Goal: Task Accomplishment & Management: Use online tool/utility

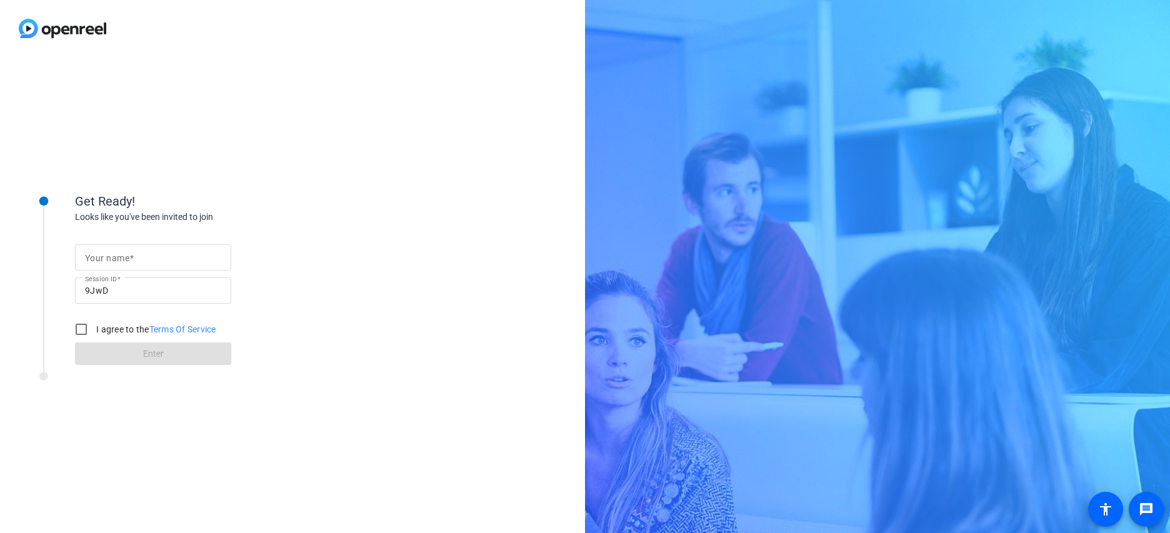
click at [161, 261] on input "Your name" at bounding box center [153, 257] width 136 height 15
type input "[PERSON_NAME]"
click at [83, 330] on input "I agree to the Terms Of Service" at bounding box center [81, 329] width 25 height 25
checkbox input "true"
click at [122, 354] on span at bounding box center [153, 354] width 156 height 30
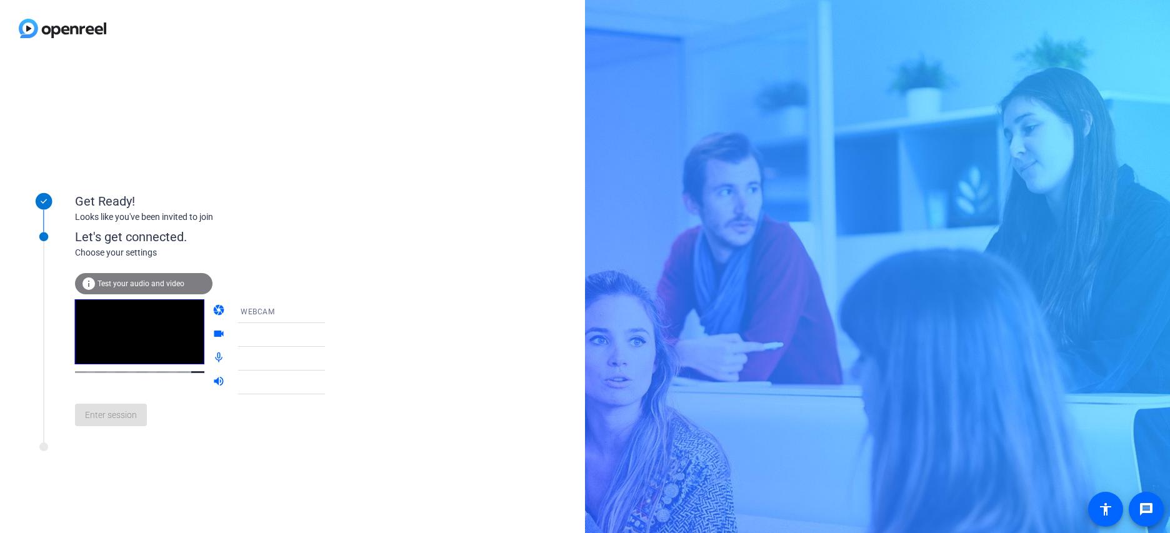
click at [145, 285] on span "Test your audio and video" at bounding box center [141, 283] width 87 height 9
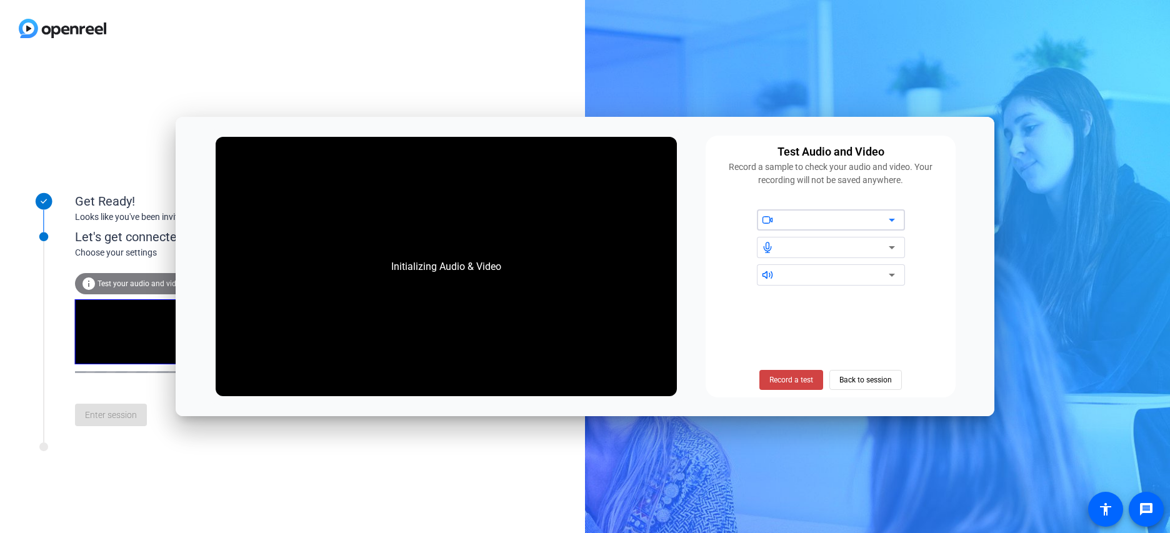
click at [886, 224] on icon at bounding box center [891, 220] width 15 height 15
drag, startPoint x: 896, startPoint y: 219, endPoint x: 882, endPoint y: 219, distance: 14.4
click at [896, 219] on icon at bounding box center [891, 220] width 15 height 15
click at [881, 219] on div at bounding box center [836, 220] width 106 height 15
click at [888, 245] on icon at bounding box center [891, 247] width 15 height 15
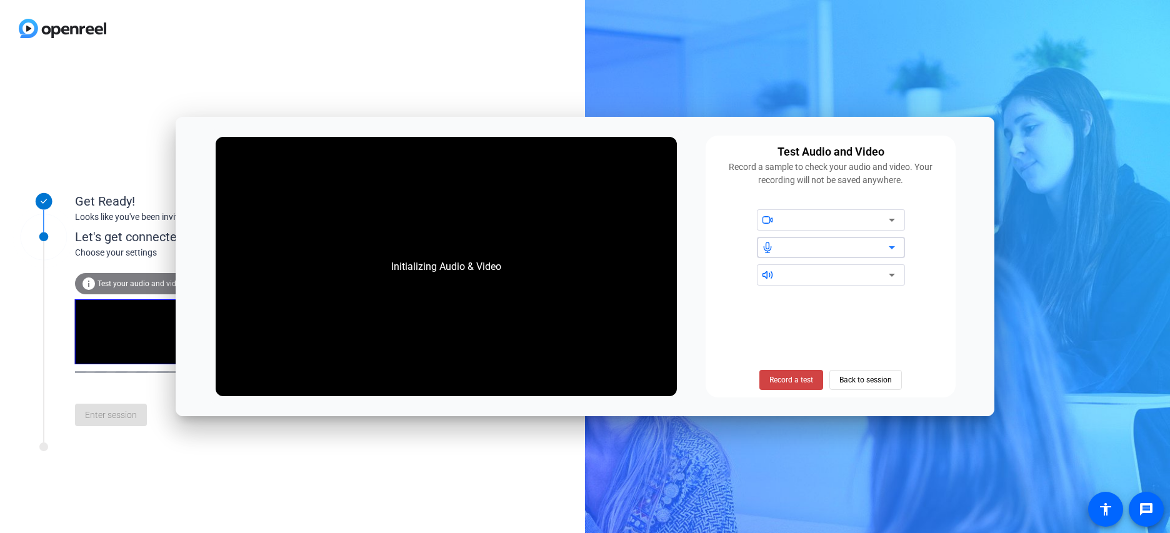
click at [888, 245] on icon at bounding box center [891, 247] width 15 height 15
click at [870, 382] on span "Back to session" at bounding box center [865, 380] width 53 height 24
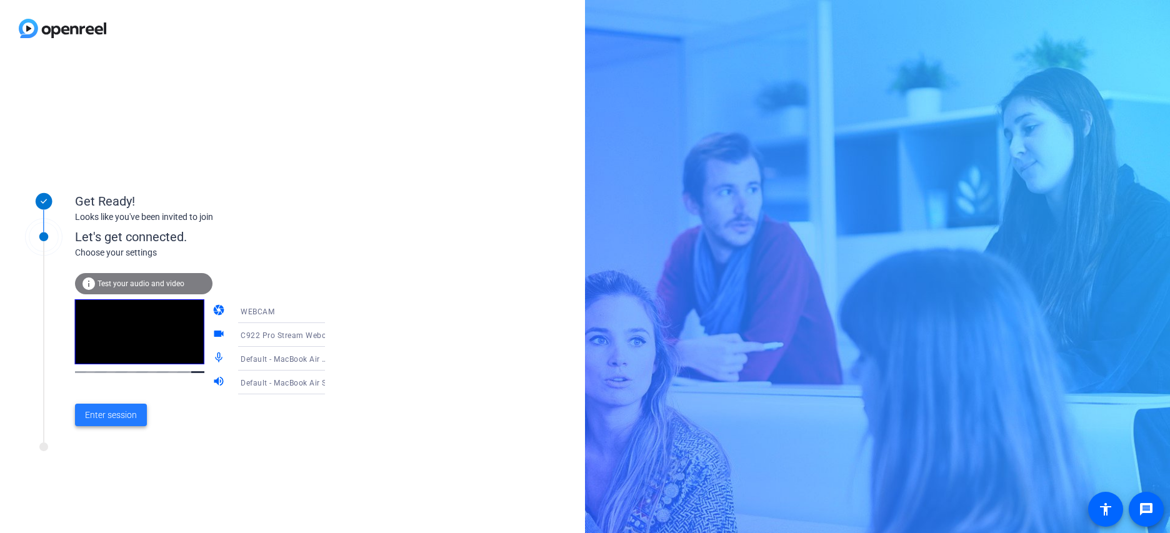
click at [117, 411] on span "Enter session" at bounding box center [111, 415] width 52 height 13
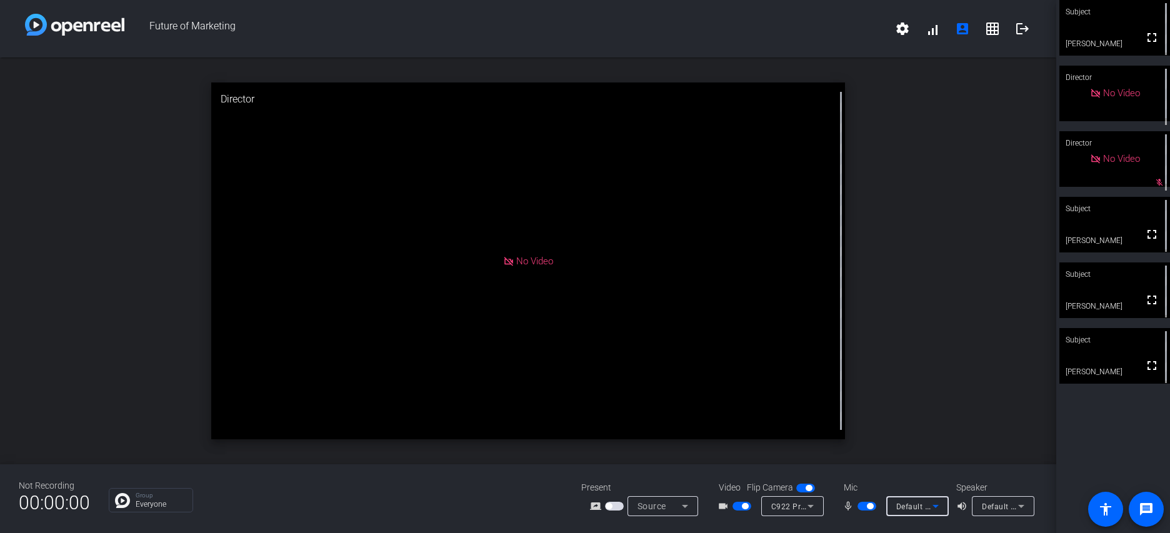
click at [935, 507] on icon at bounding box center [936, 506] width 6 height 3
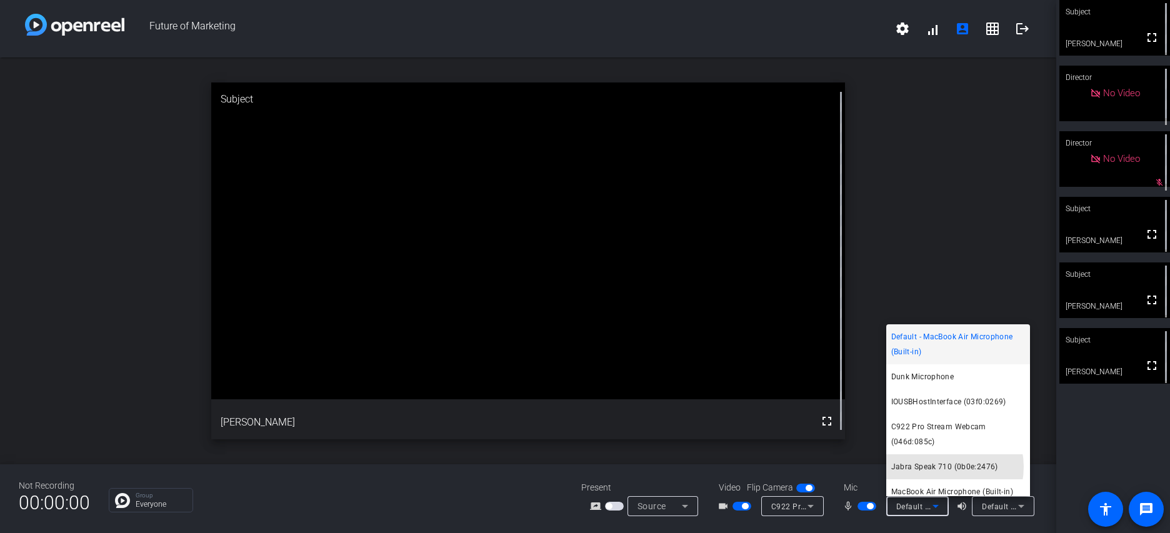
click at [943, 466] on span "Jabra Speak 710 (0b0e:2476)" at bounding box center [944, 466] width 107 height 15
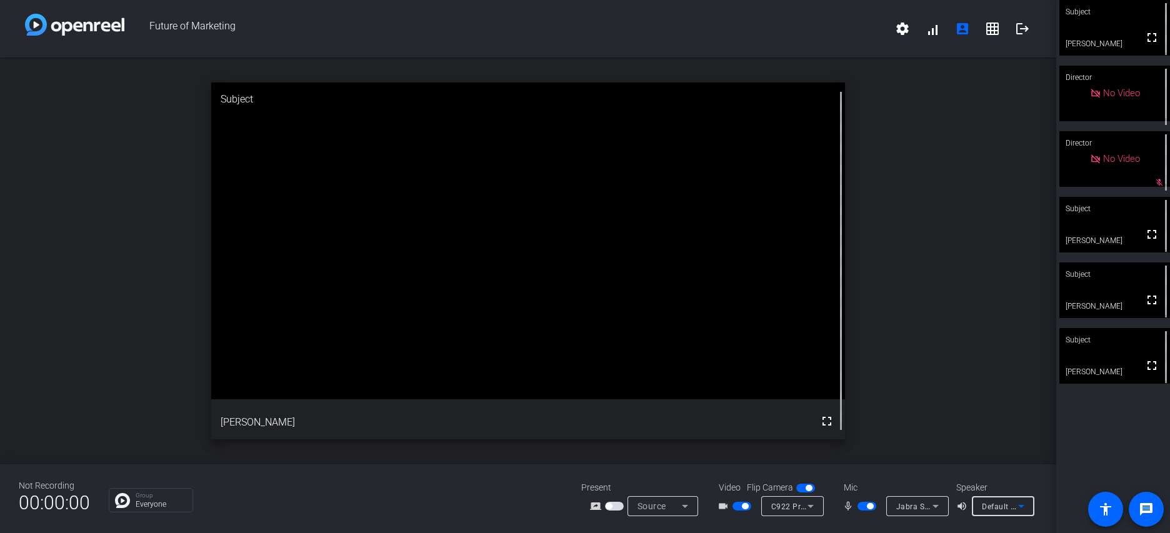
click at [1008, 503] on span "Default - MacBook Air Speakers (Built-in)" at bounding box center [1056, 506] width 148 height 10
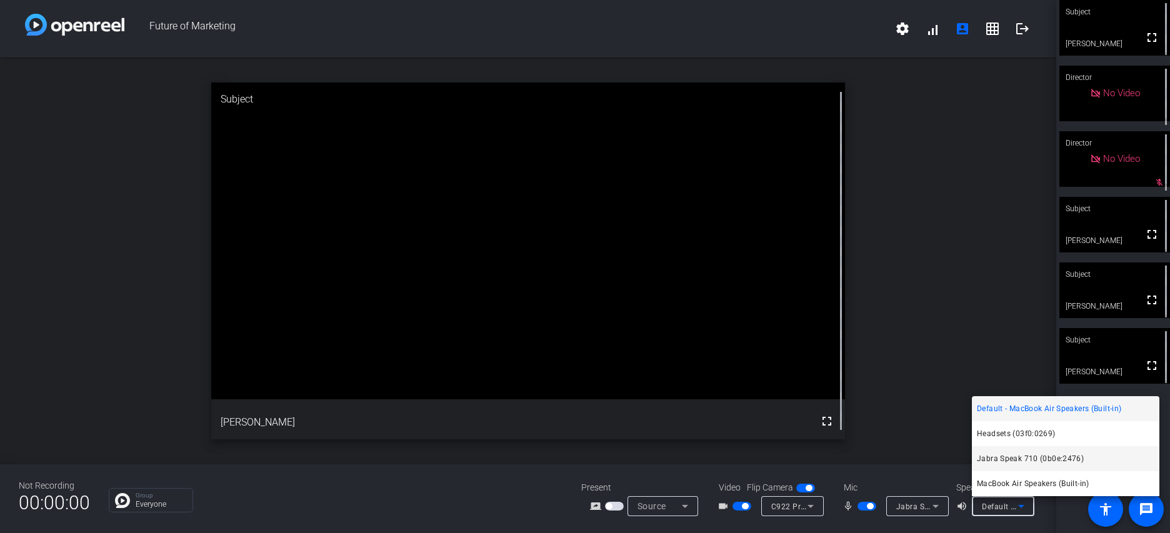
click at [1009, 459] on span "Jabra Speak 710 (0b0e:2476)" at bounding box center [1030, 458] width 107 height 15
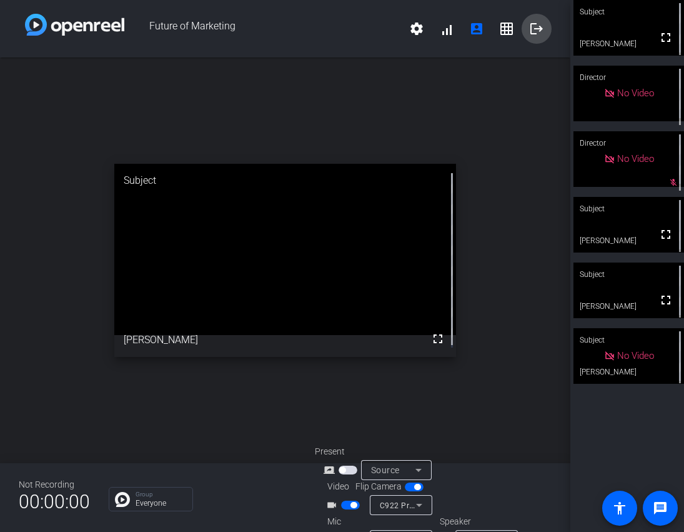
click at [534, 28] on mat-icon "logout" at bounding box center [536, 28] width 15 height 15
